Goal: Task Accomplishment & Management: Manage account settings

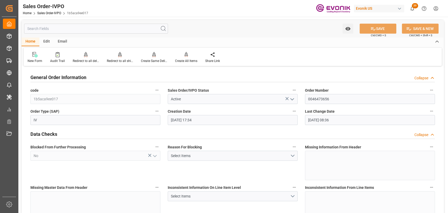
scroll to position [117, 0]
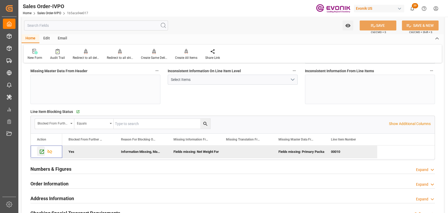
click at [42, 153] on icon "Press SPACE to deselect this row." at bounding box center [42, 152] width 6 height 6
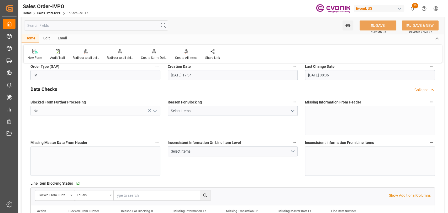
scroll to position [0, 0]
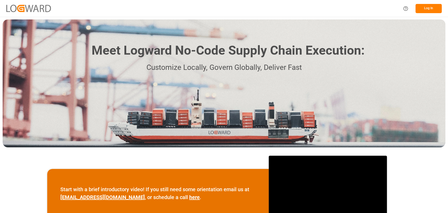
click at [428, 5] on button "Log In" at bounding box center [429, 8] width 26 height 9
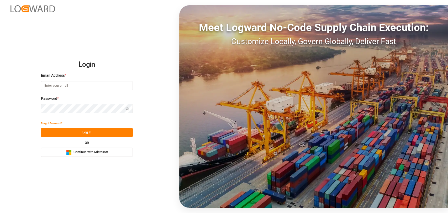
type input "[PERSON_NAME][EMAIL_ADDRESS][PERSON_NAME][DOMAIN_NAME]"
click at [107, 130] on button "Log In" at bounding box center [87, 132] width 92 height 9
